Goal: Task Accomplishment & Management: Use online tool/utility

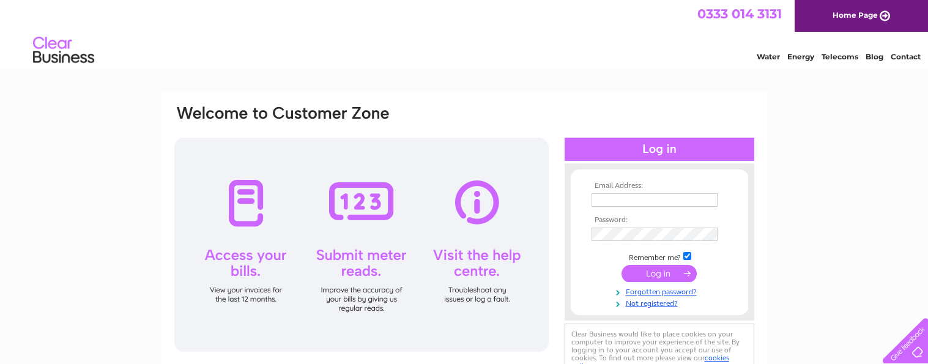
click at [610, 190] on th "Email Address:" at bounding box center [659, 186] width 142 height 9
click at [608, 199] on input "text" at bounding box center [654, 200] width 127 height 15
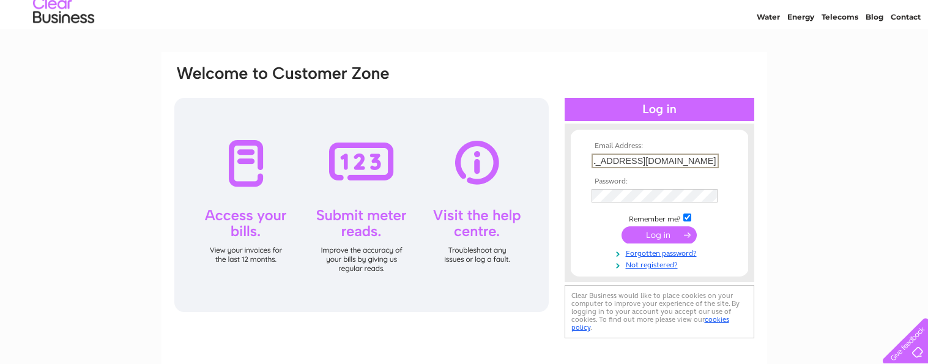
scroll to position [61, 0]
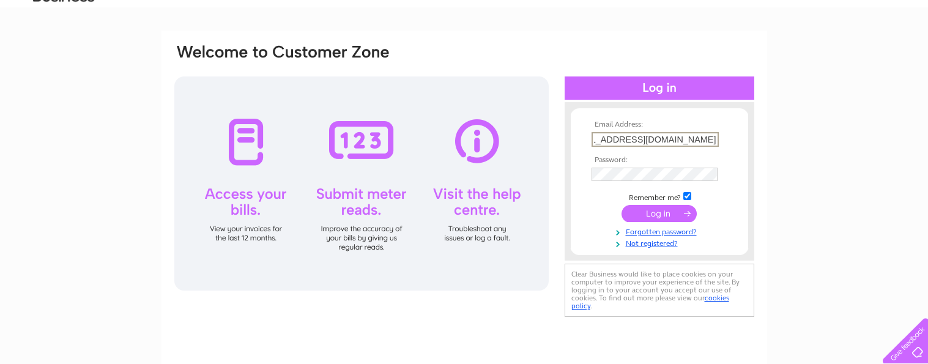
type input "lstarrs@strathclyde-pharmaceuticals.com"
click at [627, 210] on input "submit" at bounding box center [658, 213] width 75 height 17
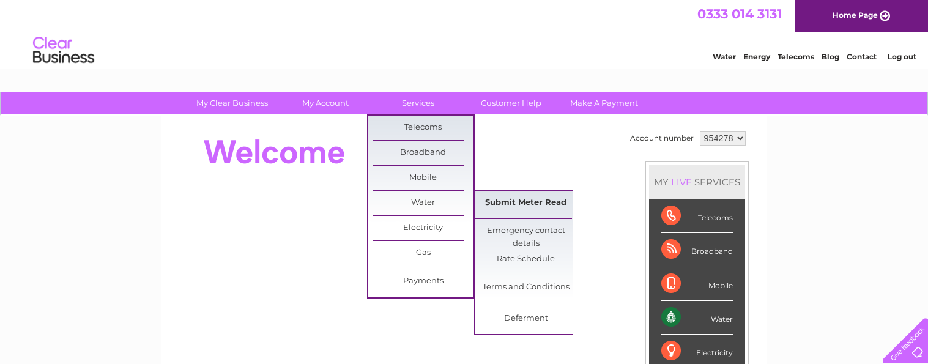
click at [514, 199] on link "Submit Meter Read" at bounding box center [525, 203] width 101 height 24
click at [440, 207] on link "Water" at bounding box center [422, 203] width 101 height 24
click at [512, 207] on link "Submit Meter Read" at bounding box center [525, 203] width 101 height 24
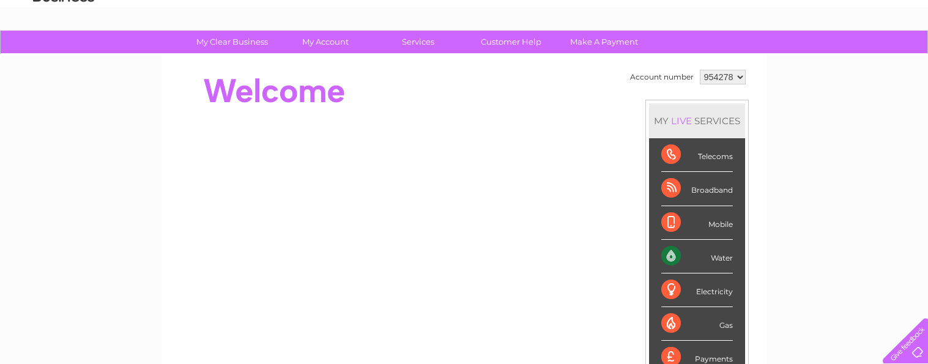
scroll to position [94, 0]
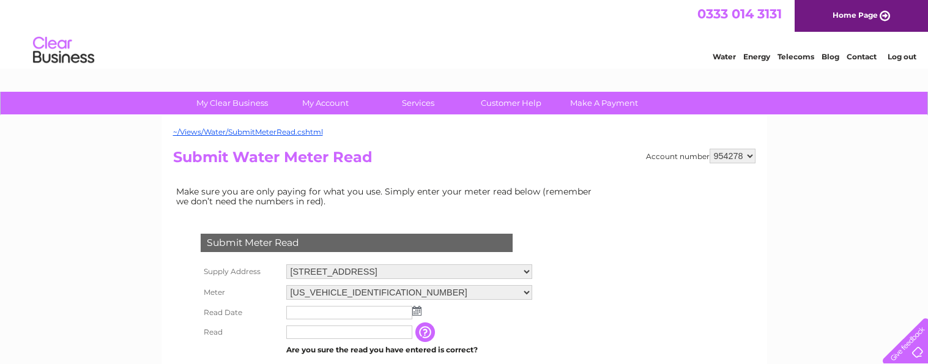
click at [328, 309] on input "text" at bounding box center [349, 312] width 126 height 13
click at [414, 312] on img at bounding box center [416, 311] width 9 height 10
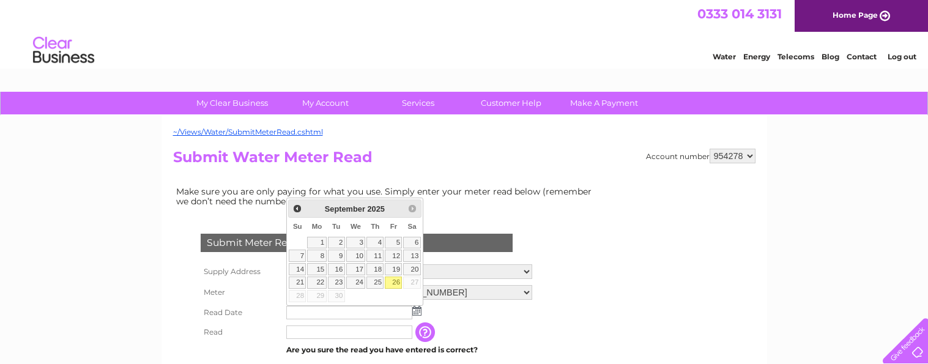
click at [397, 282] on link "26" at bounding box center [393, 282] width 17 height 12
type input "[DATE]"
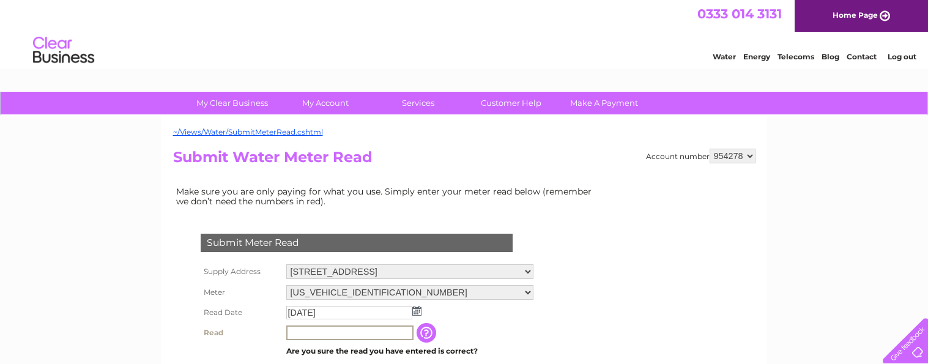
click at [319, 330] on input "text" at bounding box center [349, 332] width 127 height 15
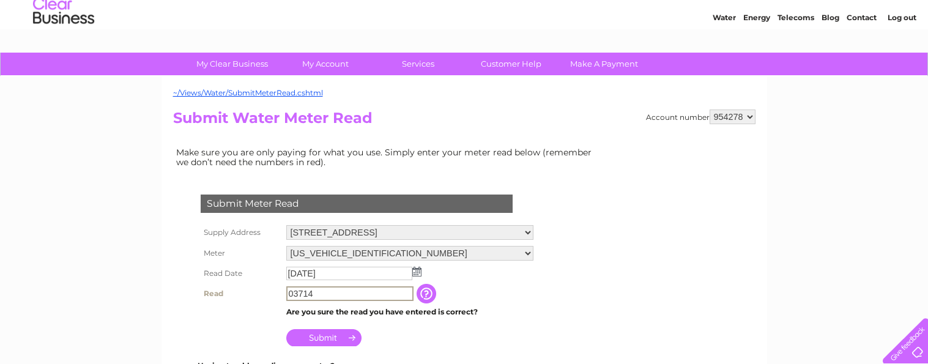
scroll to position [61, 0]
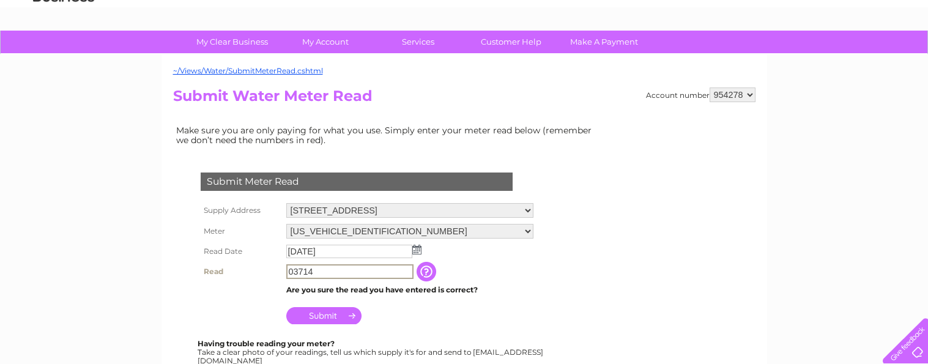
type input "03714"
click at [317, 310] on input "Submit" at bounding box center [323, 314] width 75 height 17
